Goal: Find specific page/section: Find specific page/section

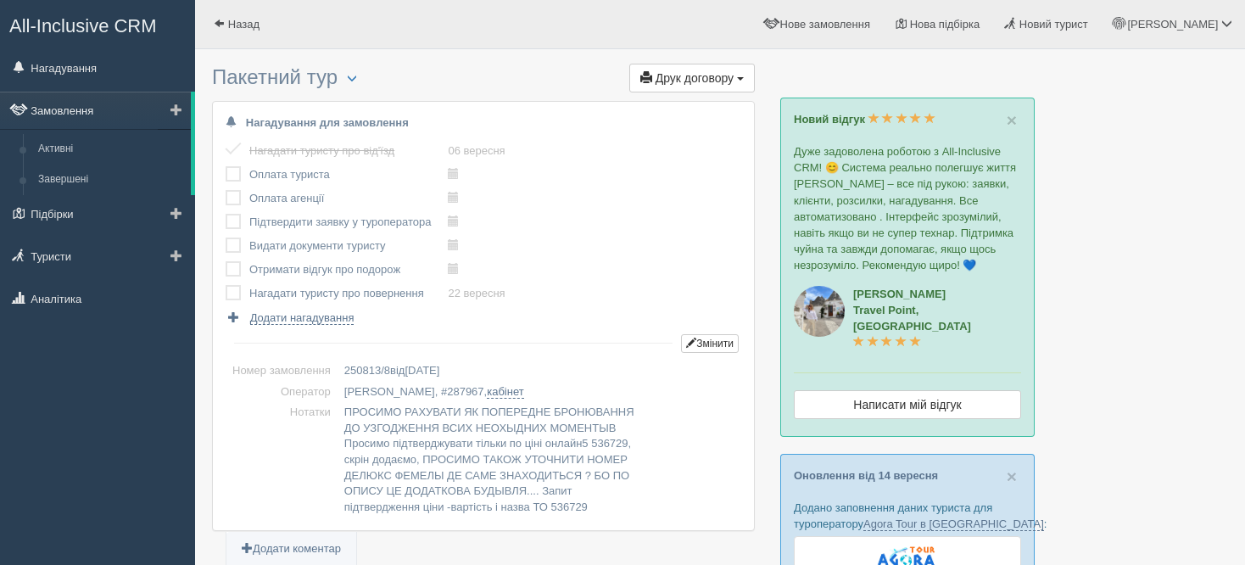
click at [109, 112] on link "Замовлення" at bounding box center [95, 110] width 191 height 37
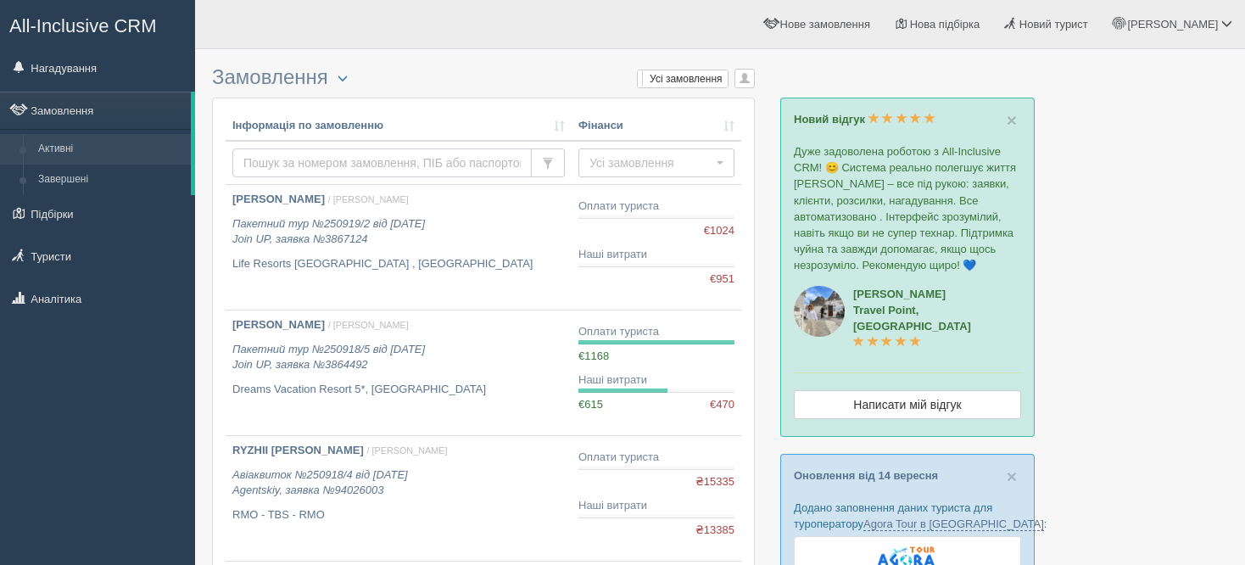
click at [276, 165] on input "text" at bounding box center [381, 162] width 299 height 29
type input "і"
type input "sofi"
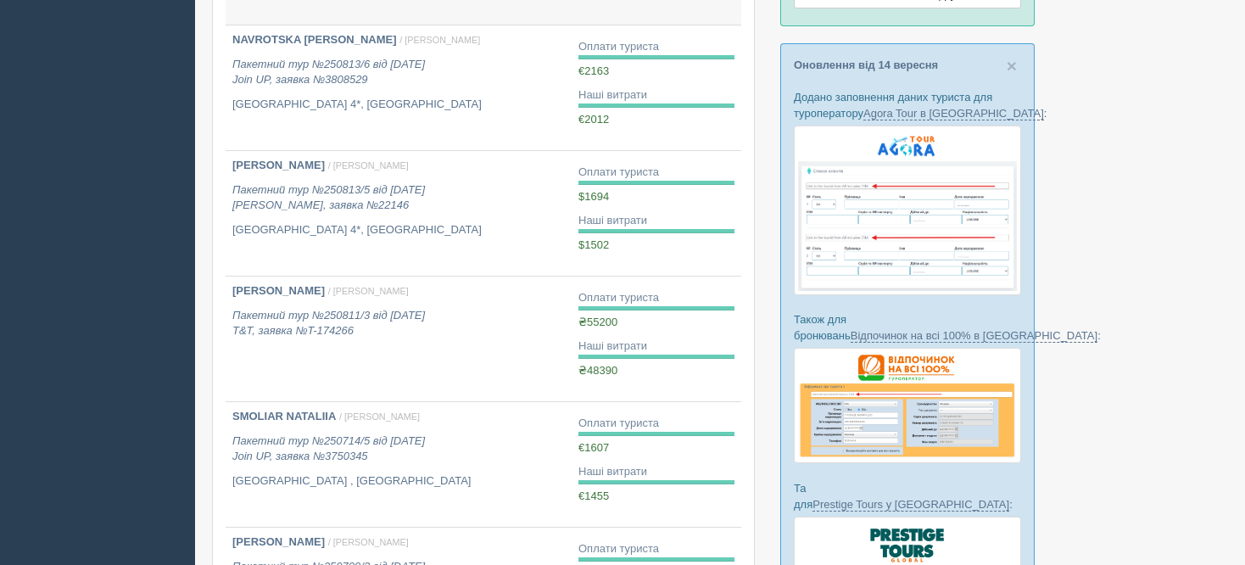
scroll to position [412, 0]
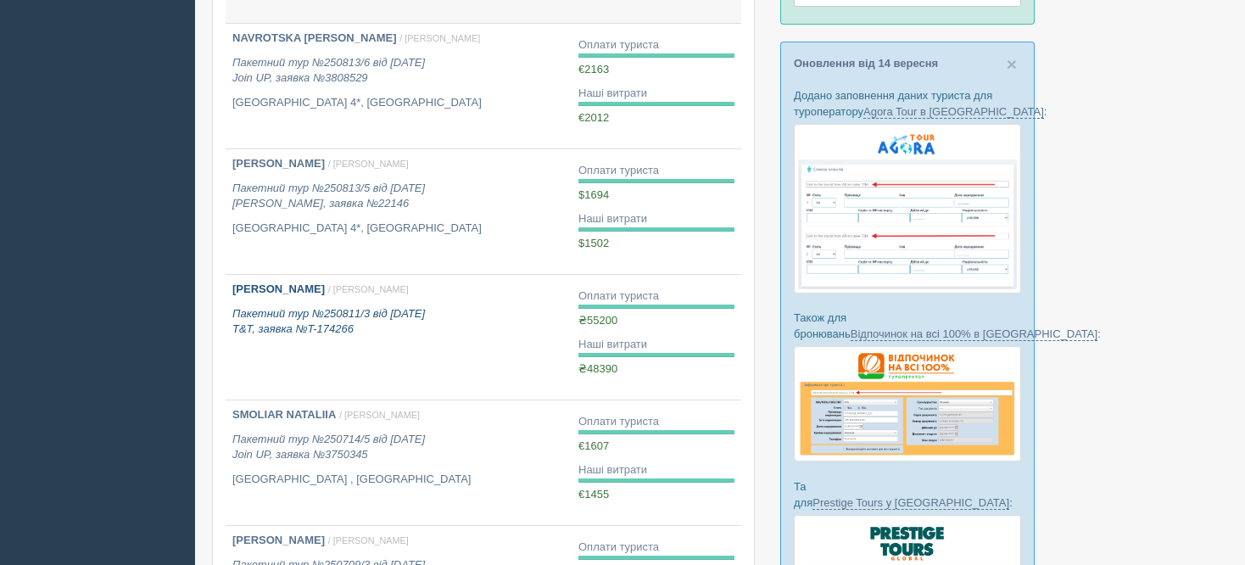
click at [278, 339] on link "SOFIIENKO TETIANA / Тетяна Д. Пакетний тур №250811/3 від 11.08.2025 T&T, заявка…" at bounding box center [399, 337] width 346 height 125
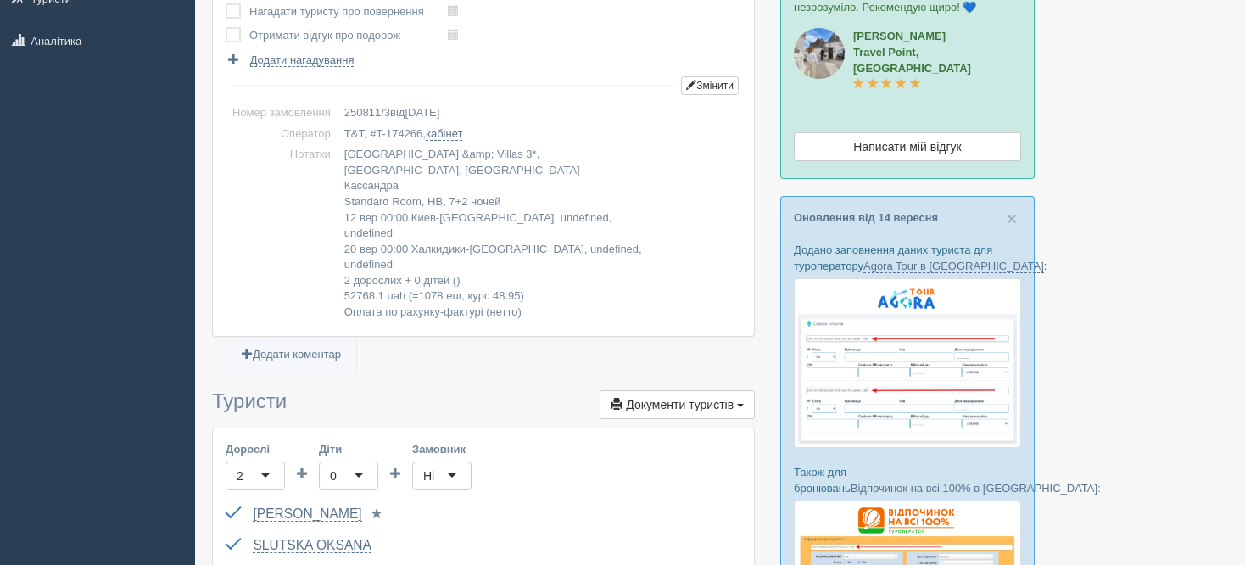
scroll to position [266, 0]
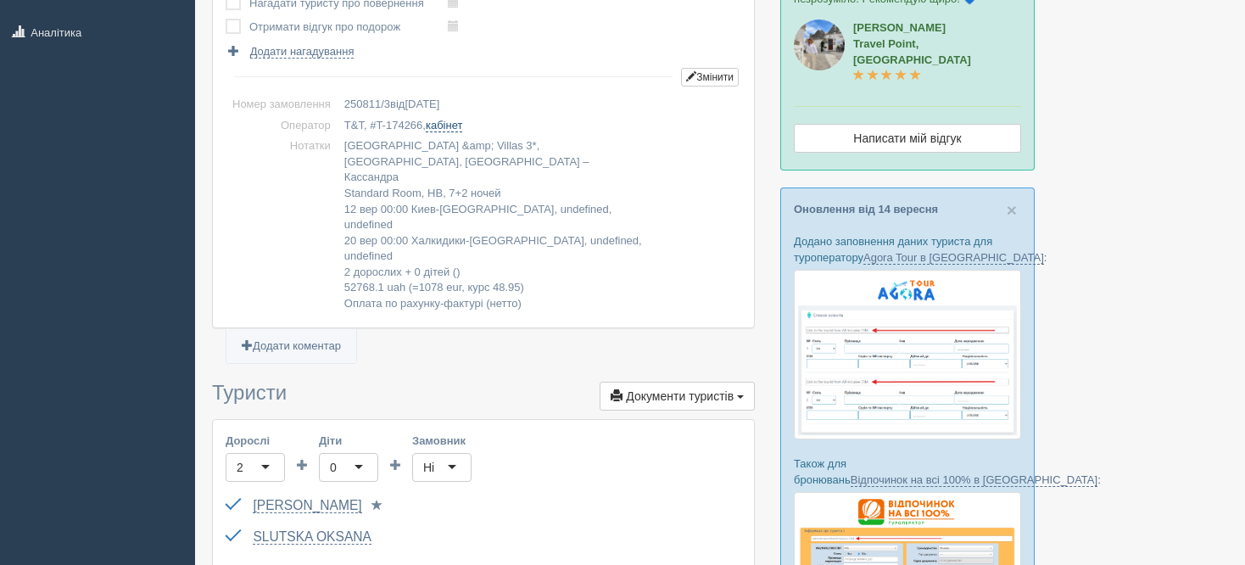
click at [438, 120] on link "кабінет" at bounding box center [444, 126] width 36 height 14
